Goal: Task Accomplishment & Management: Manage account settings

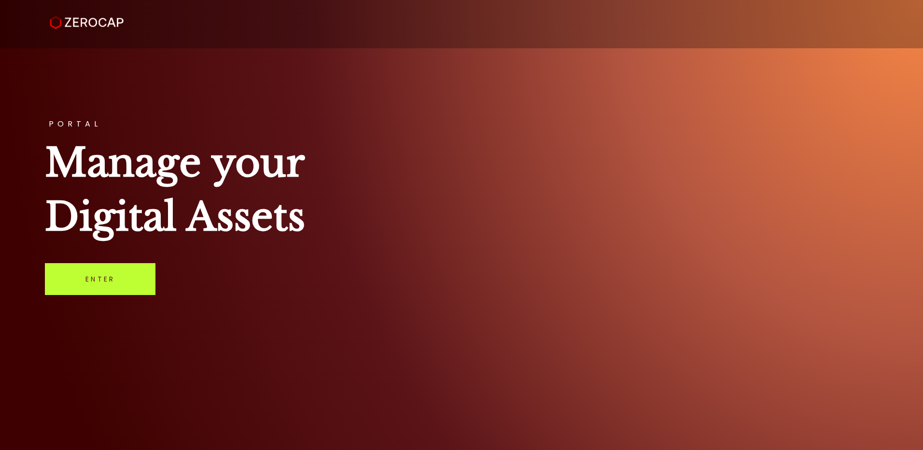
click at [119, 288] on link "Enter" at bounding box center [100, 279] width 111 height 32
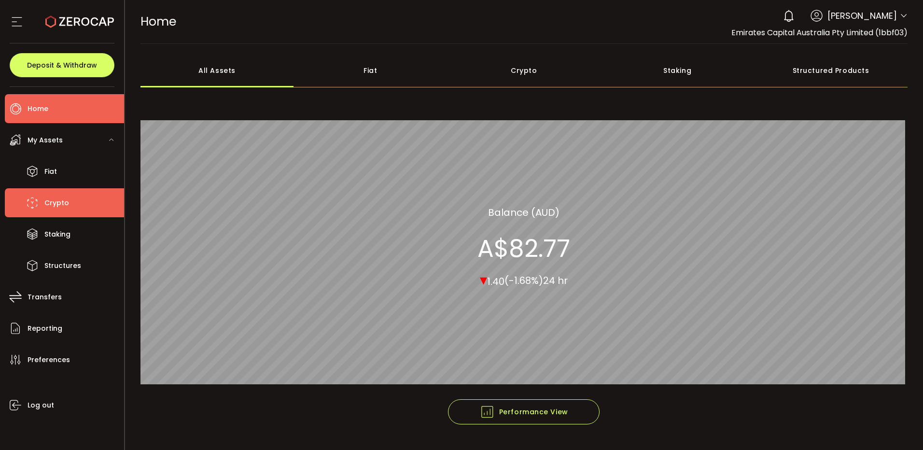
click at [62, 200] on span "Crypto" at bounding box center [56, 203] width 25 height 14
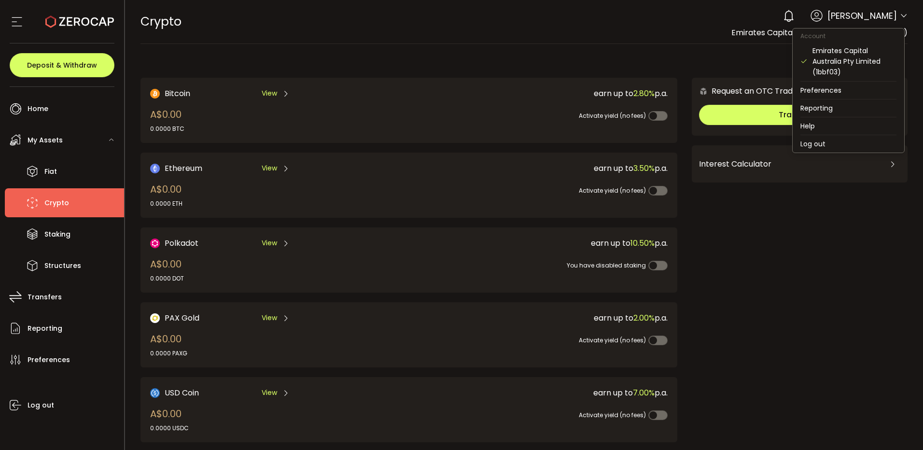
click at [900, 16] on icon at bounding box center [904, 16] width 8 height 8
click at [857, 148] on li "Log out" at bounding box center [849, 143] width 112 height 17
